Goal: Task Accomplishment & Management: Manage account settings

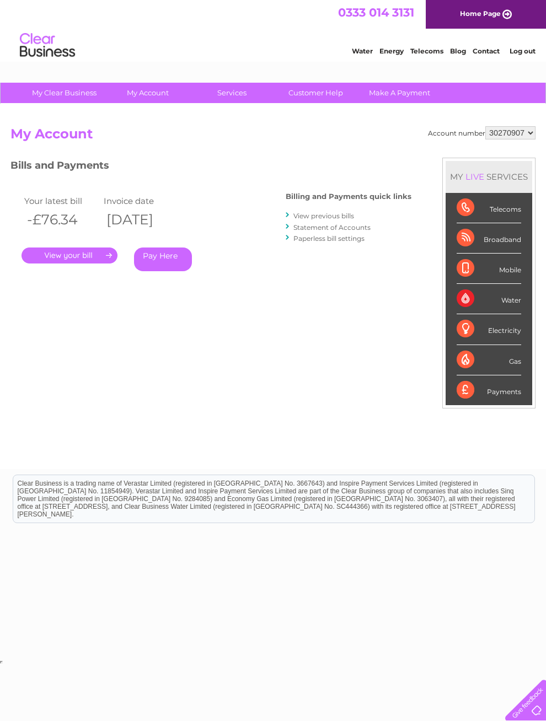
click at [35, 41] on img at bounding box center [47, 46] width 56 height 34
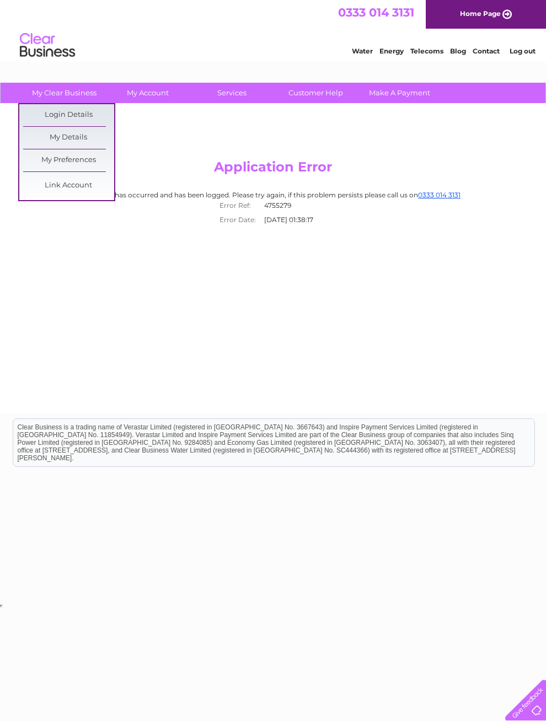
click at [47, 117] on link "Login Details" at bounding box center [68, 115] width 91 height 22
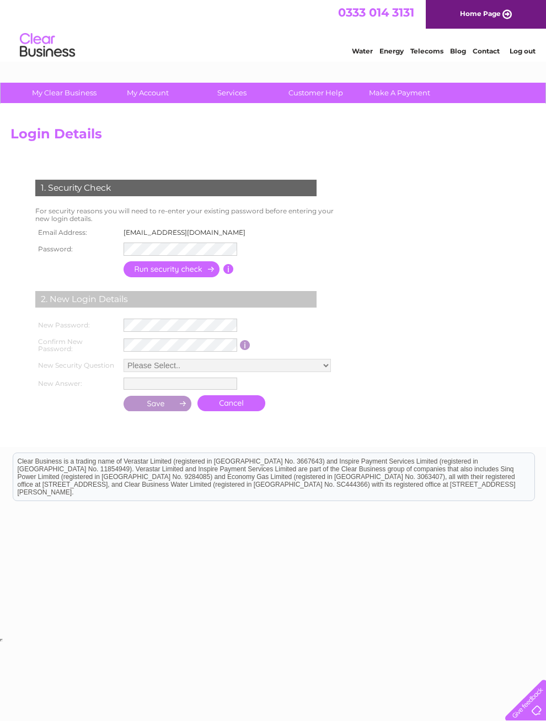
click at [530, 51] on link "Log out" at bounding box center [522, 51] width 26 height 8
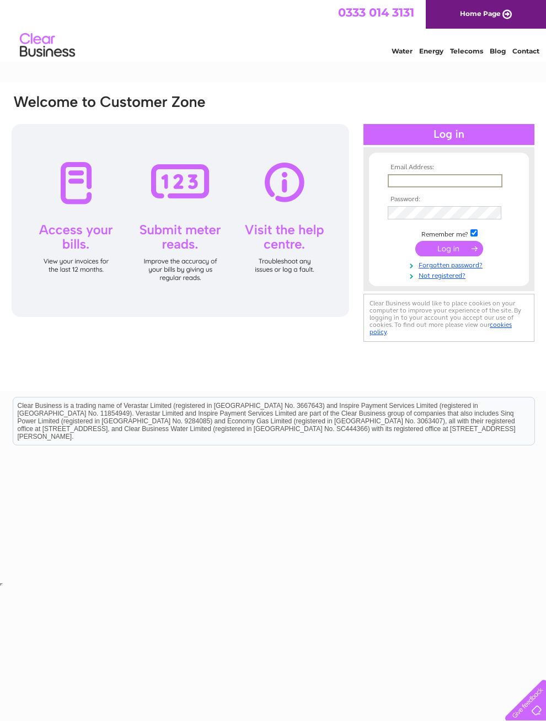
type input "[EMAIL_ADDRESS][DOMAIN_NAME]"
click at [449, 252] on input "submit" at bounding box center [449, 247] width 68 height 15
click at [459, 252] on input "submit" at bounding box center [449, 247] width 68 height 15
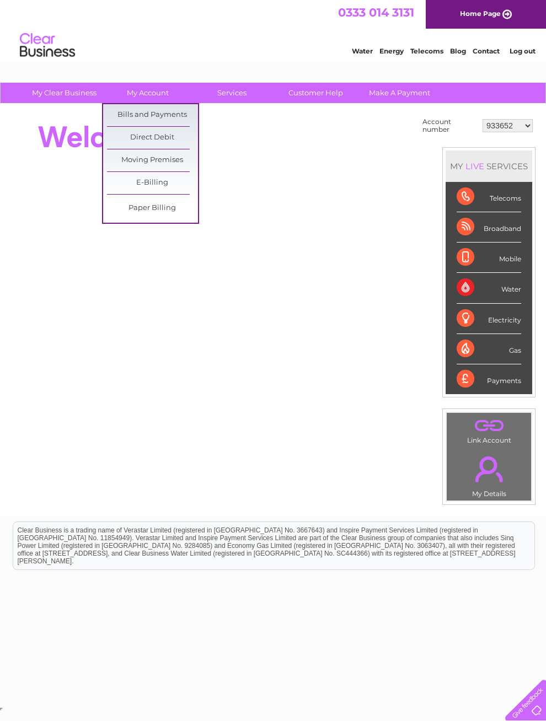
click at [119, 117] on link "Bills and Payments" at bounding box center [152, 115] width 91 height 22
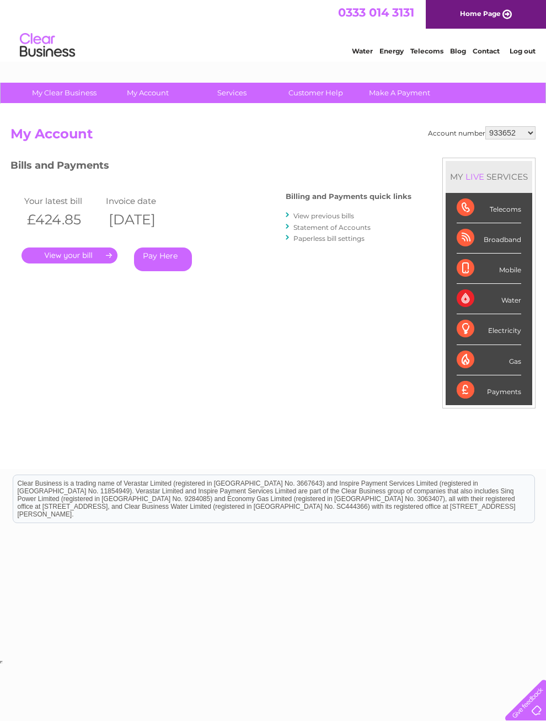
click at [505, 139] on select "933652 30269446 30270907" at bounding box center [510, 132] width 50 height 13
select select "30269446"
click at [520, 134] on select "933652 30269446 30270907" at bounding box center [510, 132] width 50 height 13
select select "30270907"
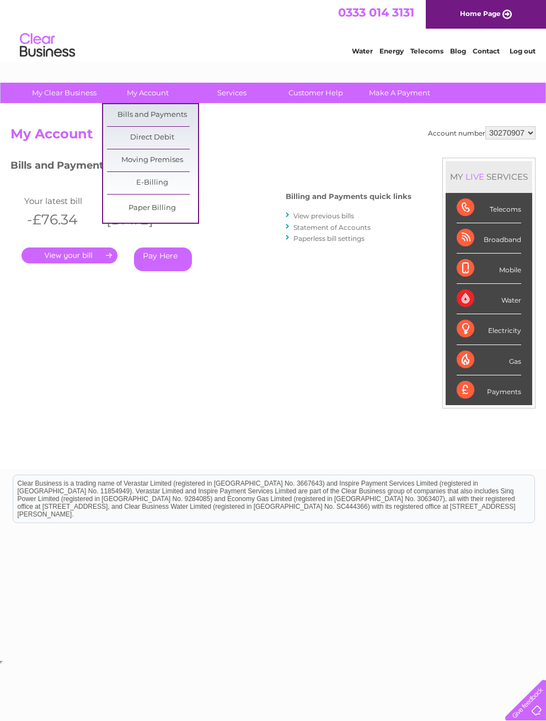
click at [136, 142] on link "Direct Debit" at bounding box center [152, 138] width 91 height 22
